Goal: Contribute content: Contribute content

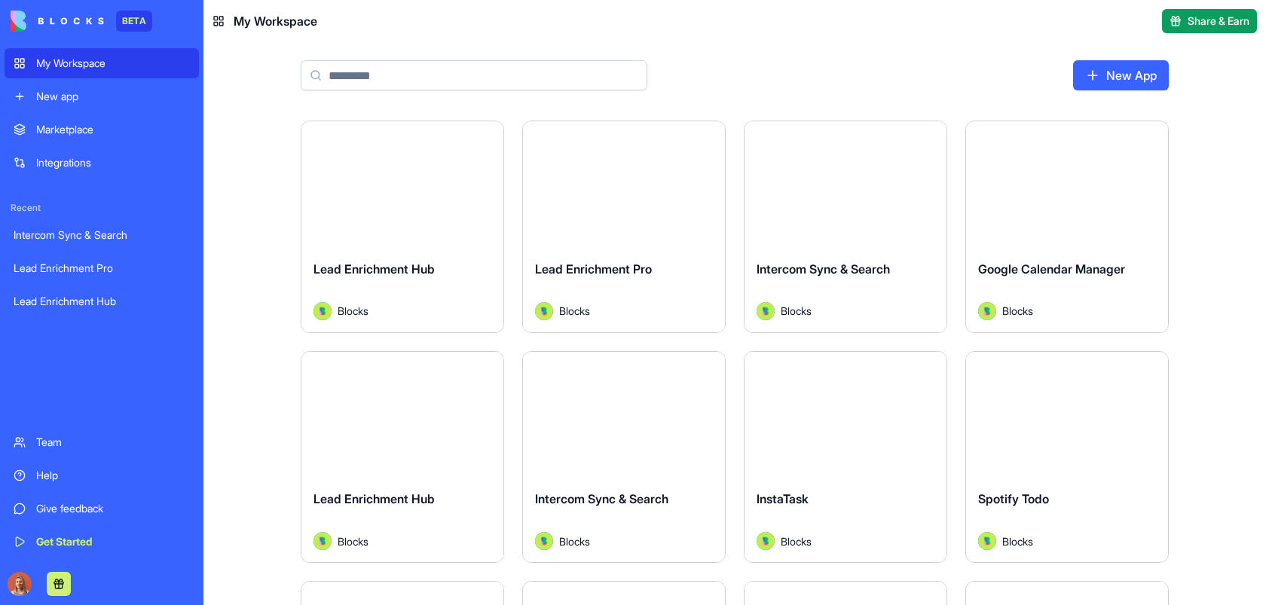
click at [59, 134] on div "Marketplace" at bounding box center [113, 129] width 154 height 15
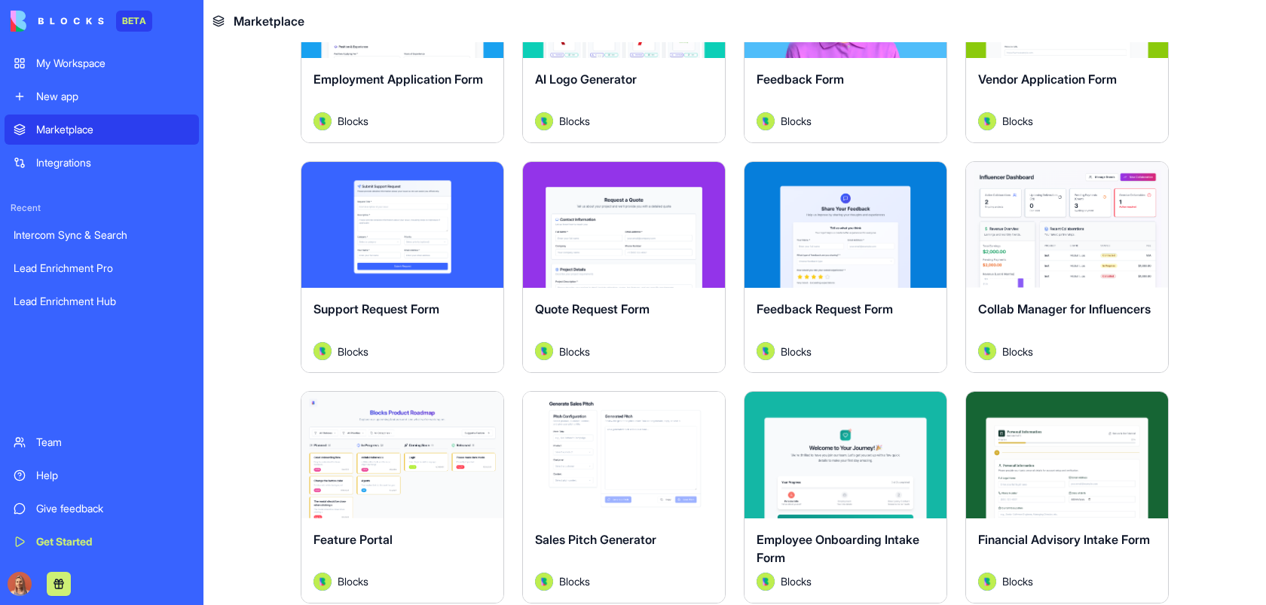
scroll to position [878, 0]
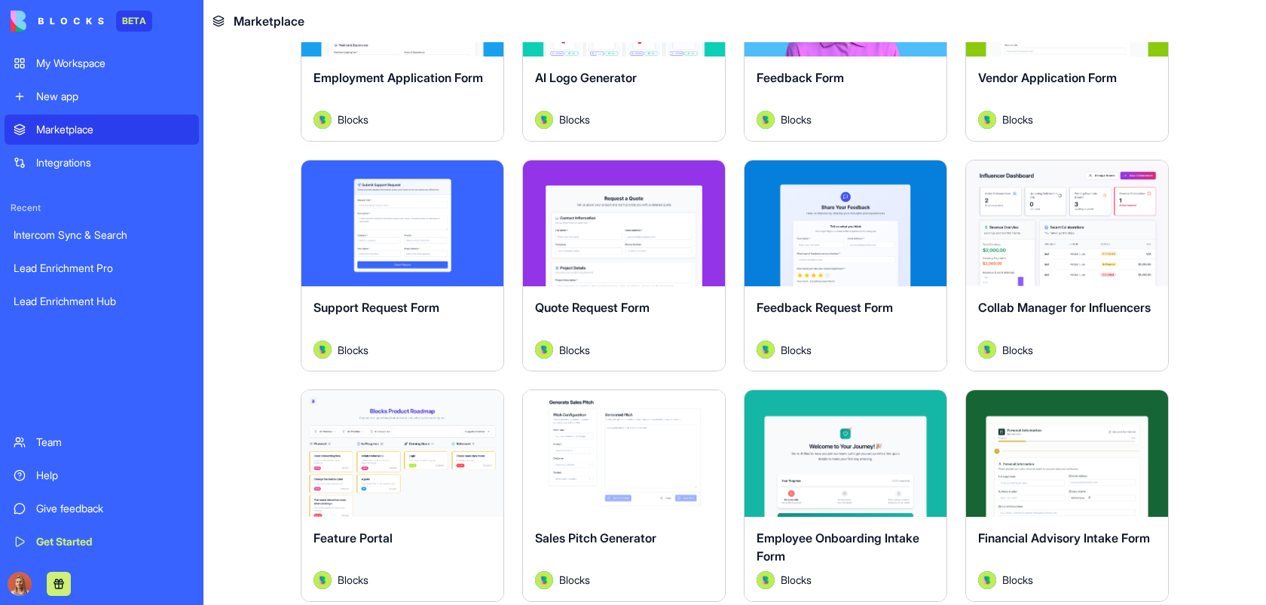
click at [115, 91] on div "New app" at bounding box center [113, 96] width 154 height 15
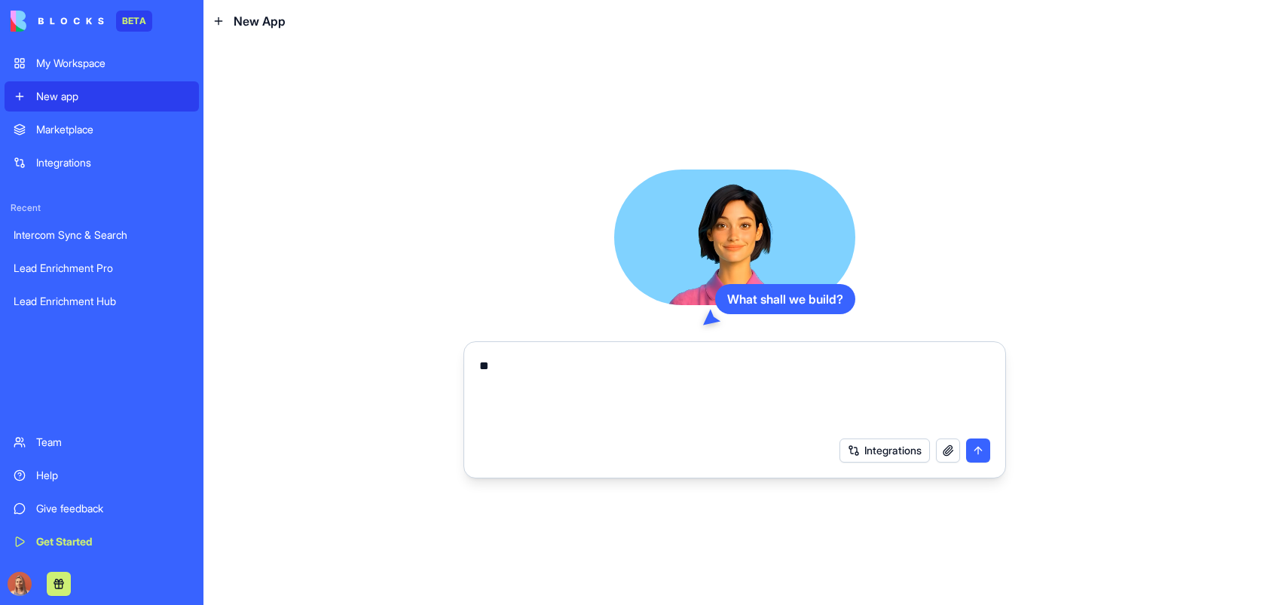
type textarea "*"
type textarea "**********"
click at [971, 457] on button "submit" at bounding box center [978, 451] width 24 height 24
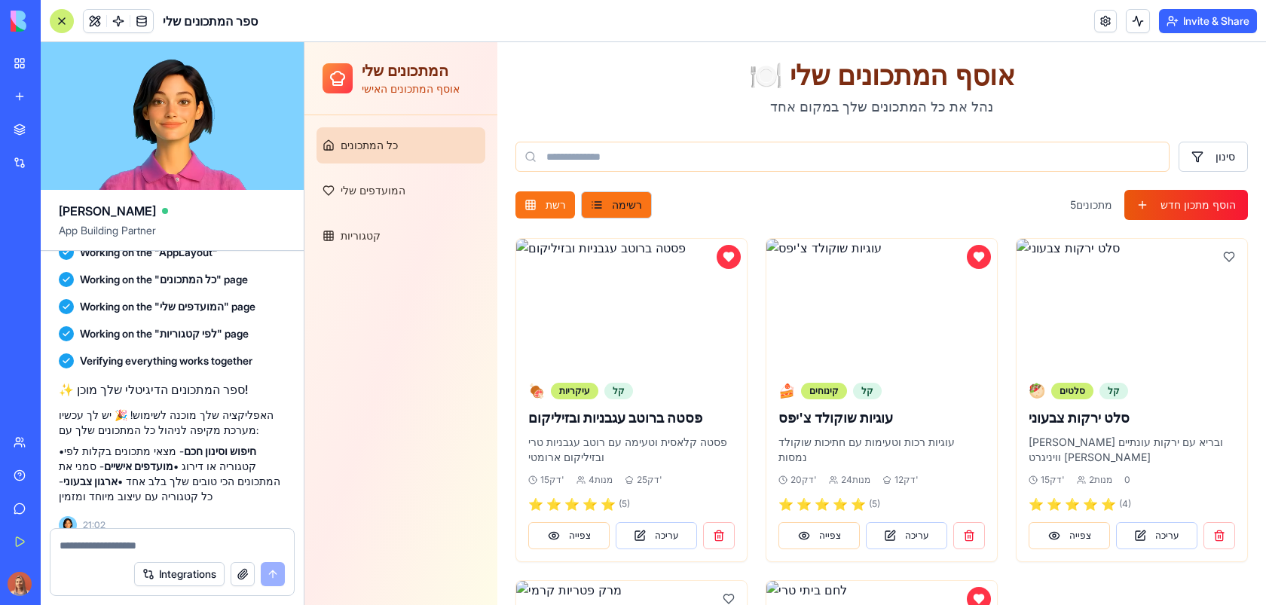
click at [1179, 210] on button "הוסף מתכון חדש" at bounding box center [1186, 205] width 124 height 30
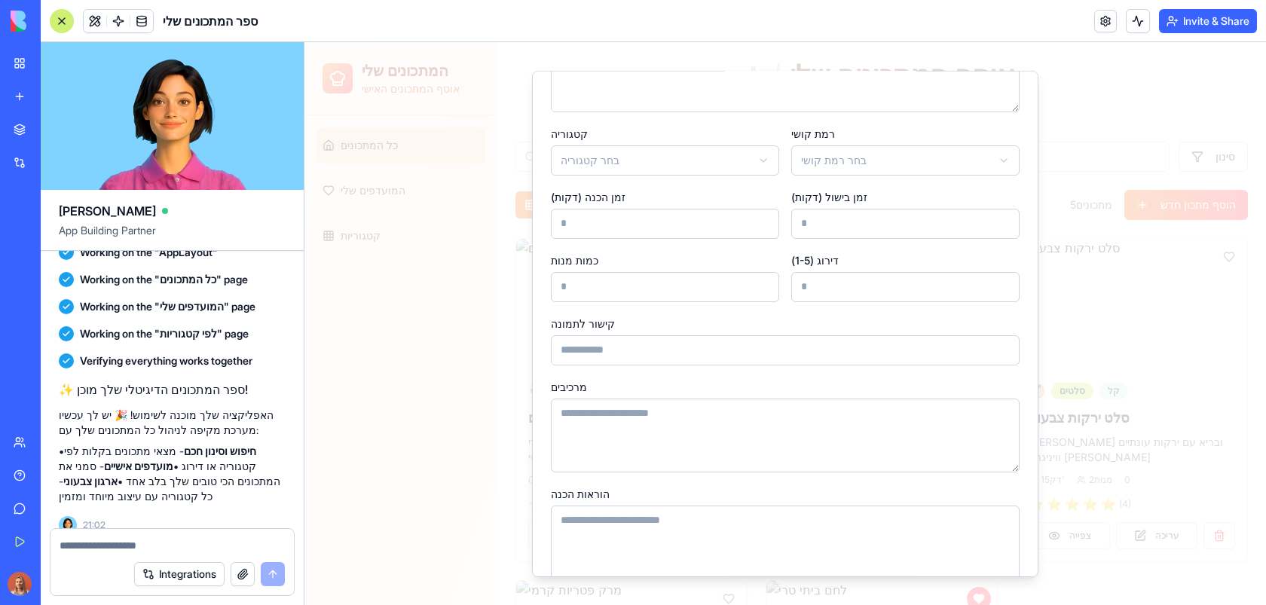
scroll to position [155, 0]
click at [416, 234] on div at bounding box center [785, 323] width 962 height 563
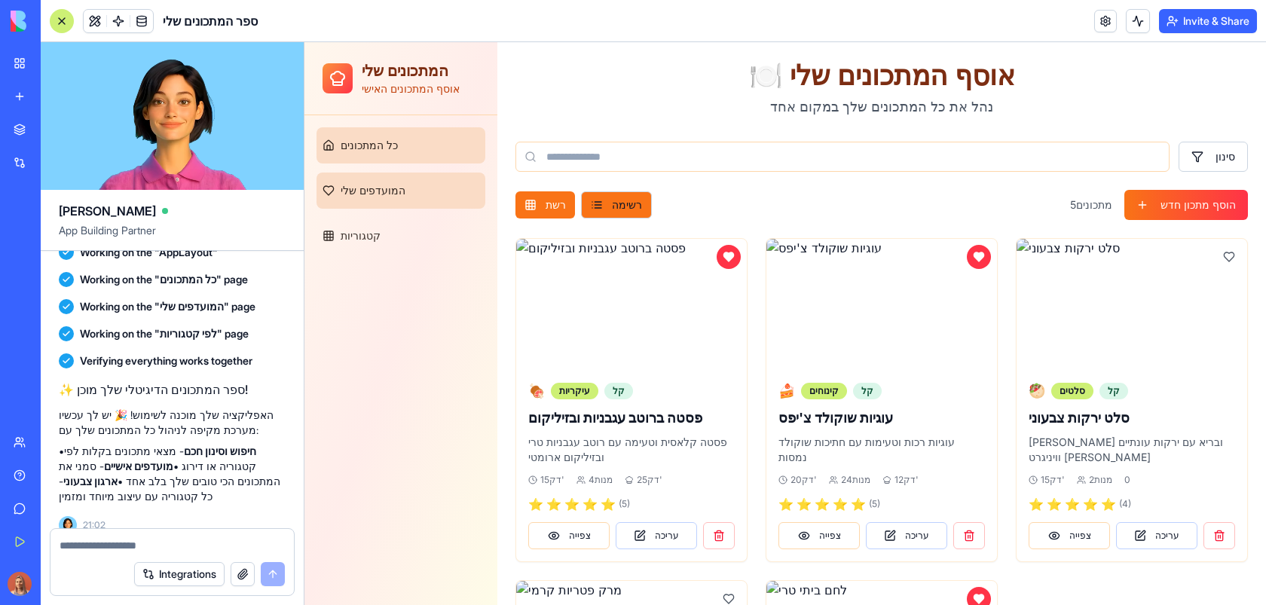
click at [401, 195] on span "המועדפים שלי" at bounding box center [373, 190] width 65 height 15
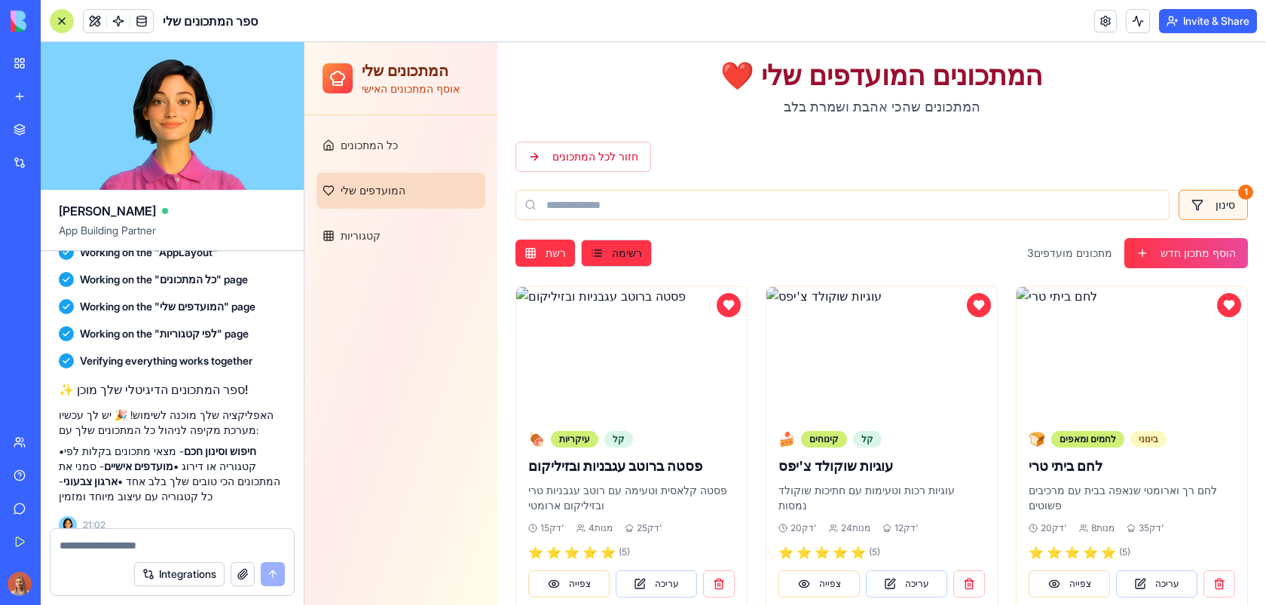
click at [195, 540] on textarea at bounding box center [172, 545] width 225 height 15
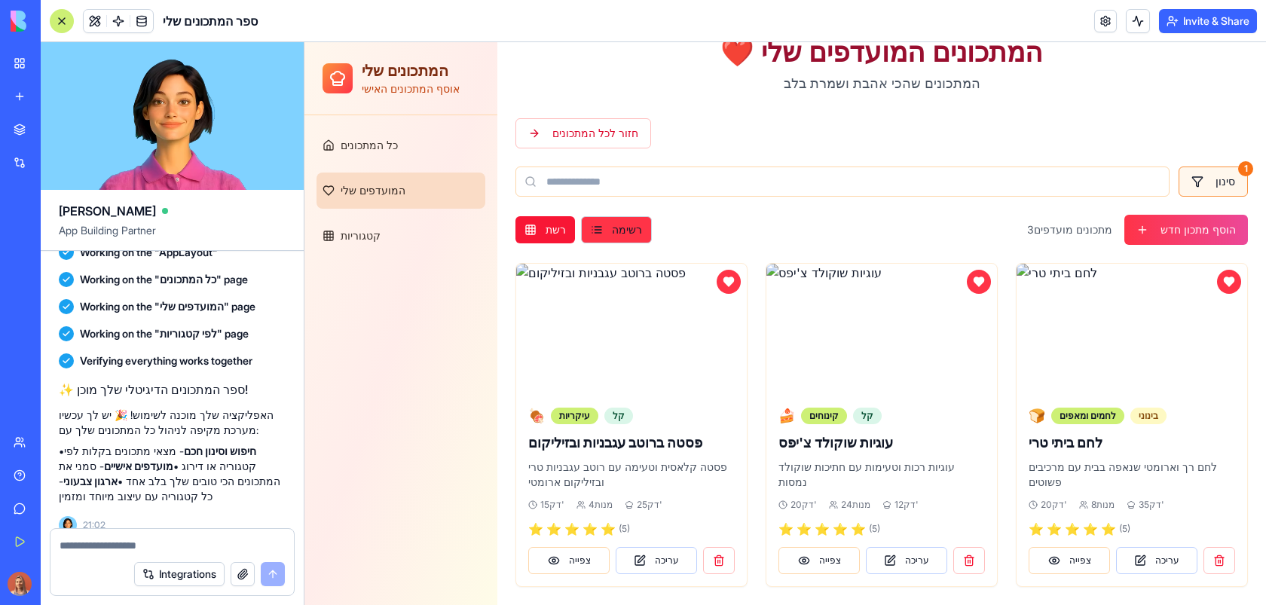
click at [541, 231] on button "רשת" at bounding box center [546, 229] width 60 height 27
click at [616, 229] on button "רשימה" at bounding box center [616, 229] width 71 height 27
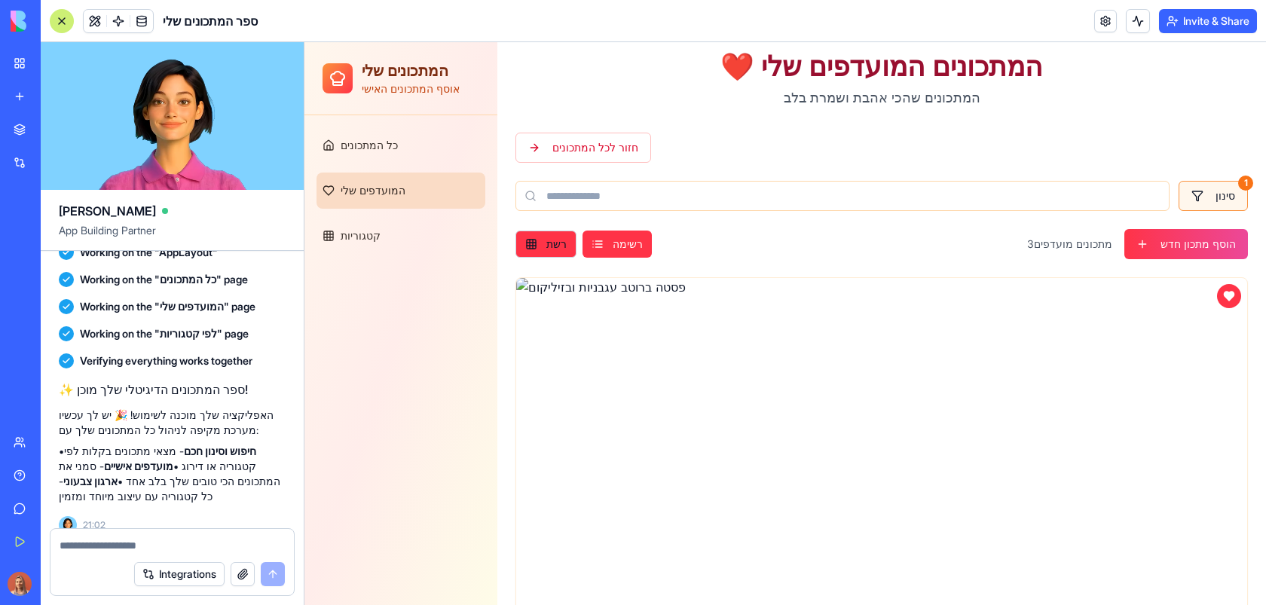
scroll to position [0, 0]
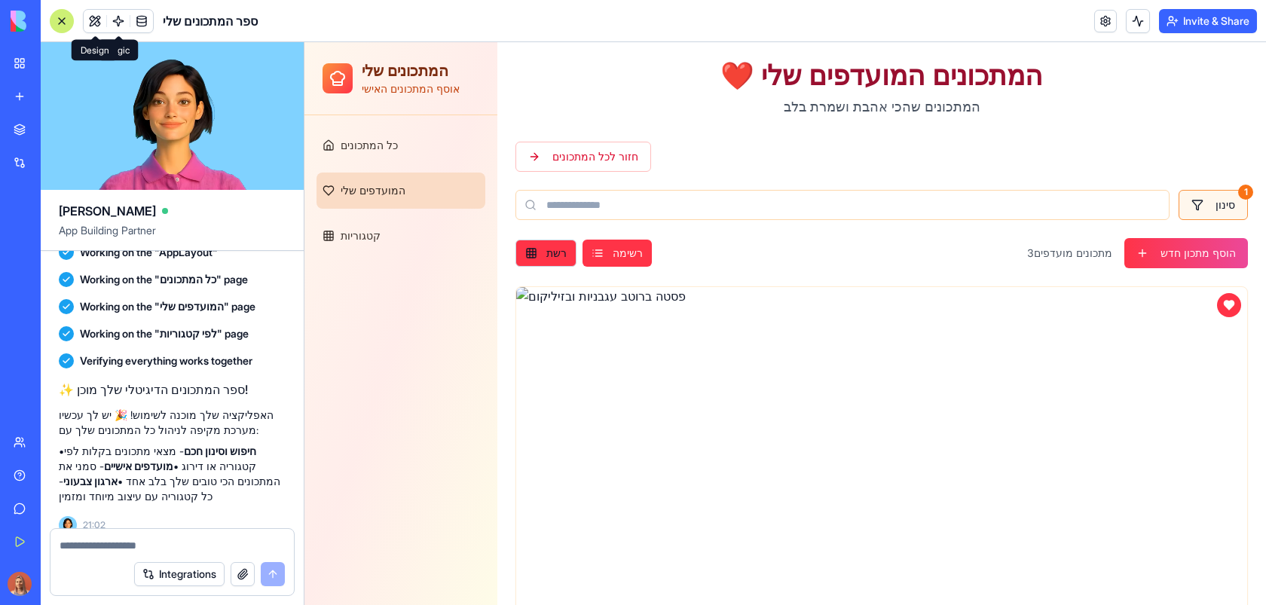
click at [95, 20] on span at bounding box center [95, 21] width 42 height 42
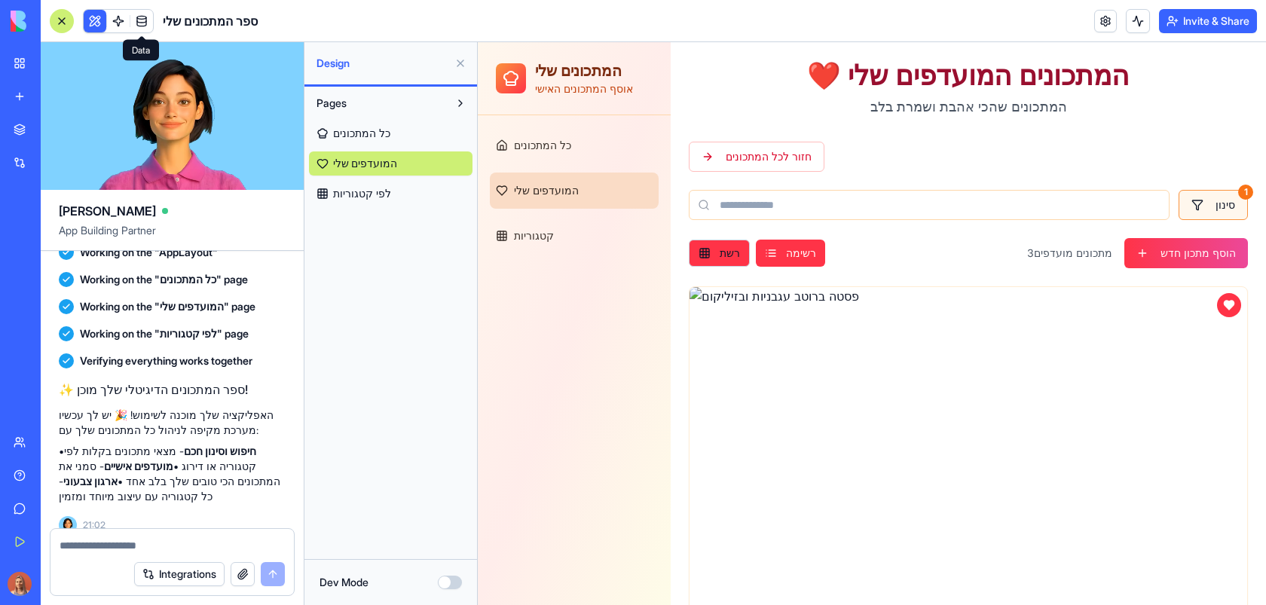
click at [123, 16] on span at bounding box center [142, 21] width 42 height 42
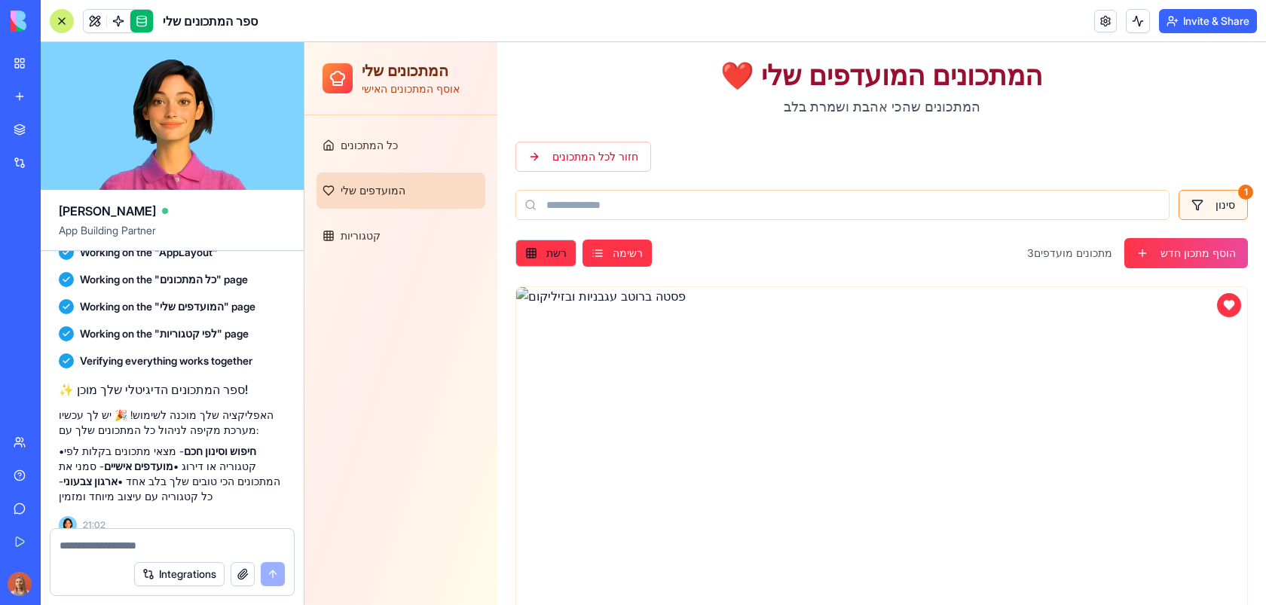
click at [122, 16] on span at bounding box center [118, 21] width 42 height 42
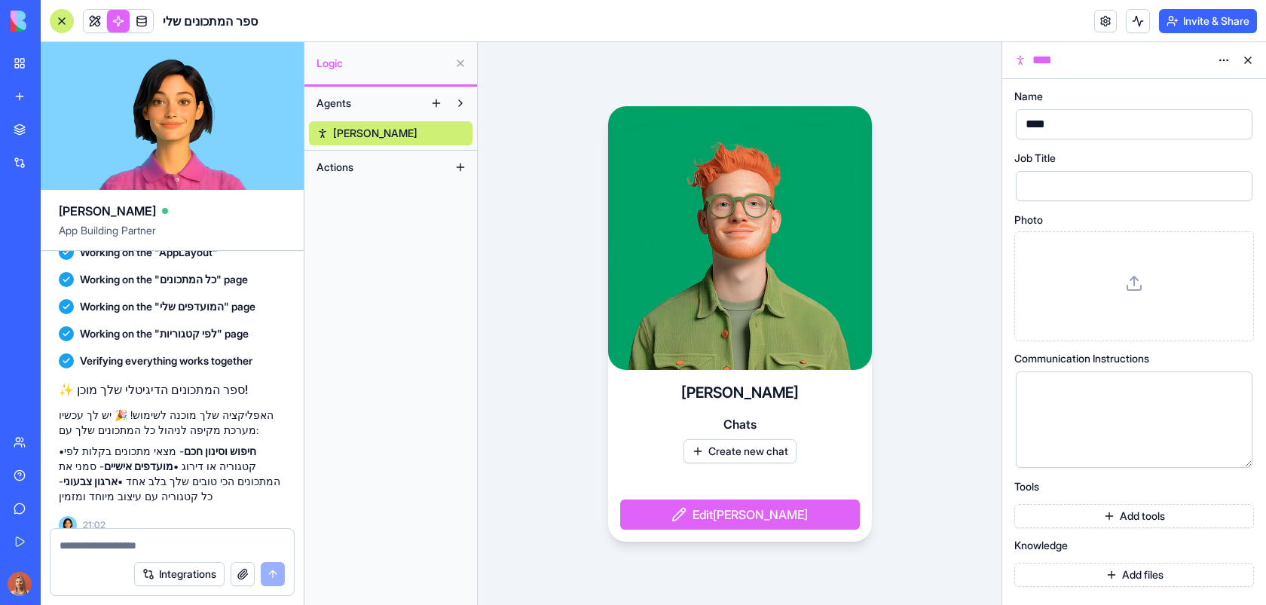
click at [765, 446] on button "Create new chat" at bounding box center [740, 451] width 113 height 24
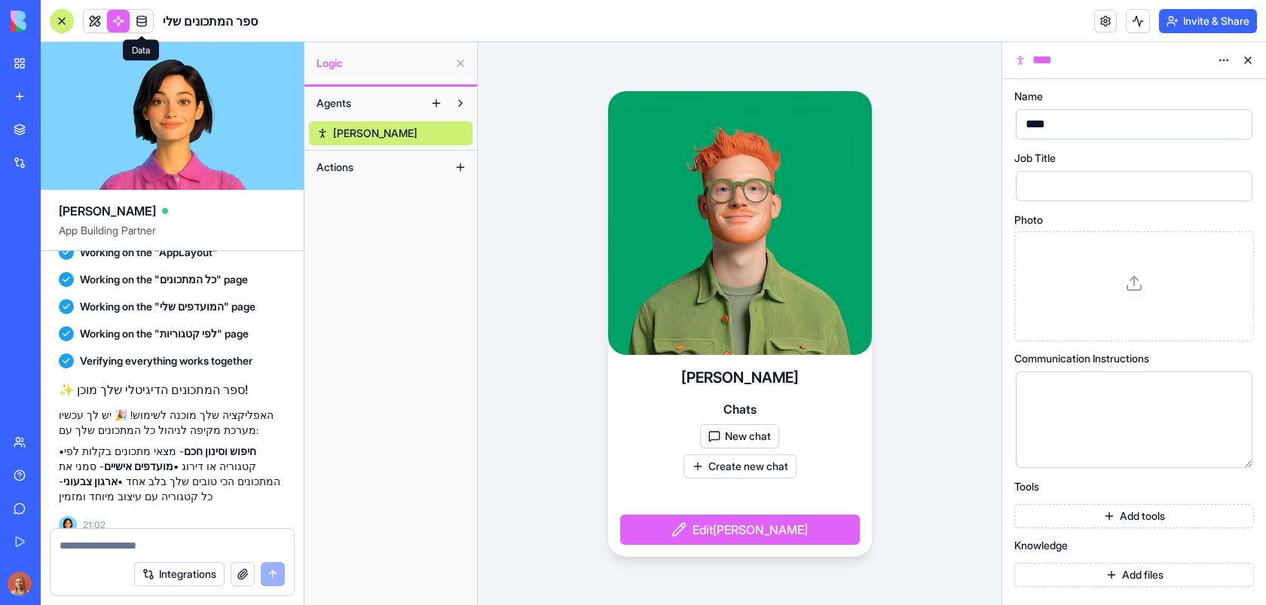
click at [144, 17] on link at bounding box center [141, 21] width 23 height 23
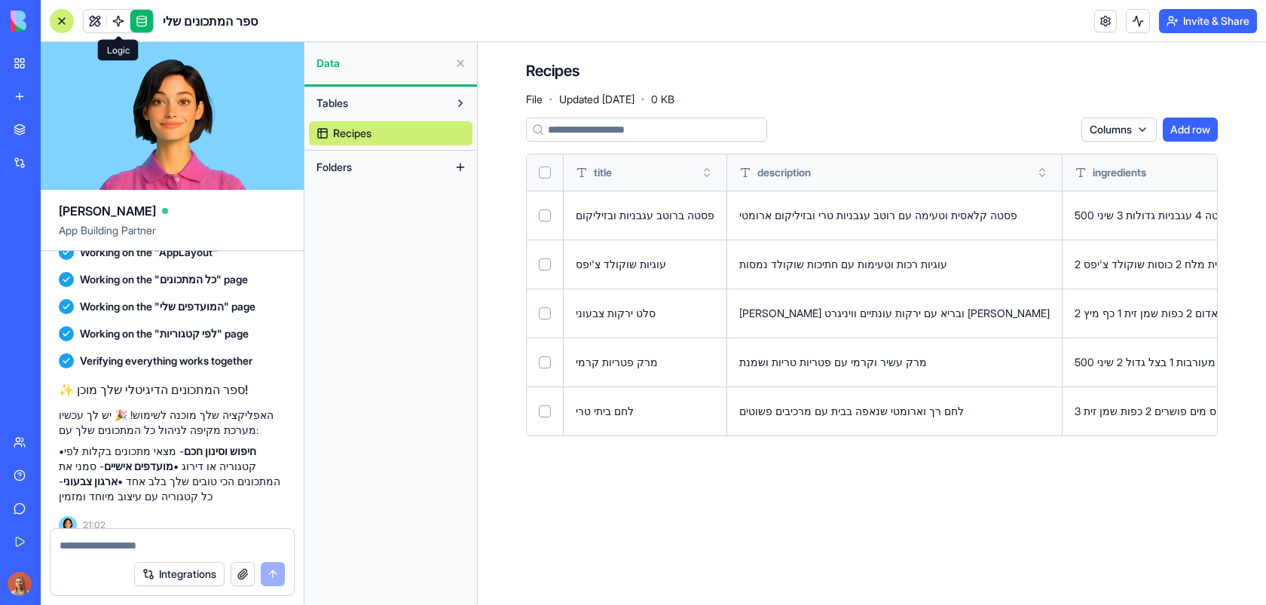
click at [65, 25] on div at bounding box center [62, 21] width 24 height 24
